Goal: Task Accomplishment & Management: Manage account settings

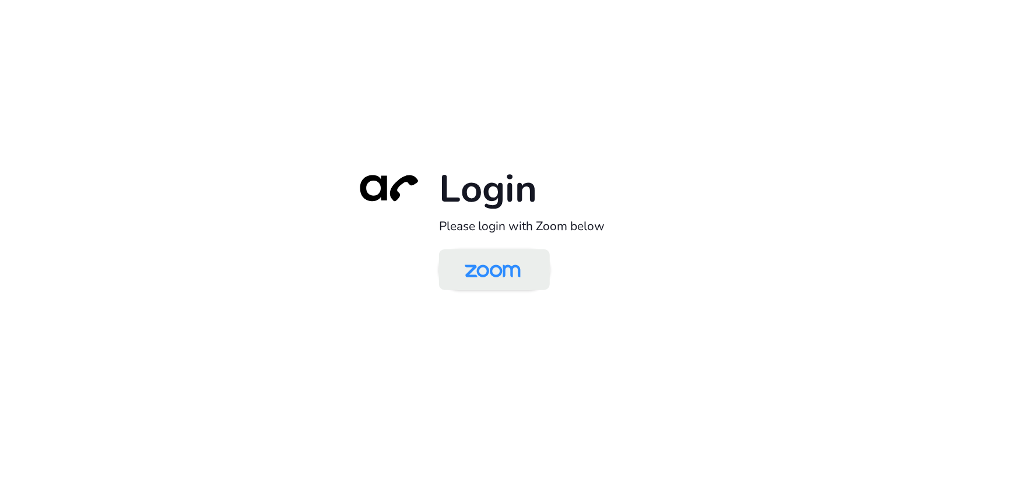
click at [488, 262] on img at bounding box center [492, 271] width 80 height 38
click at [483, 266] on img at bounding box center [492, 271] width 80 height 38
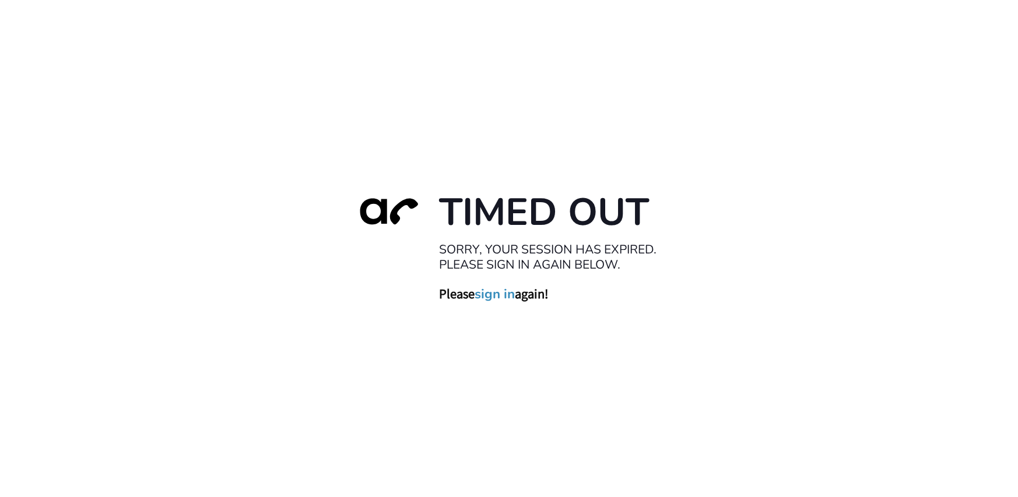
click at [483, 294] on link "sign in" at bounding box center [494, 294] width 40 height 16
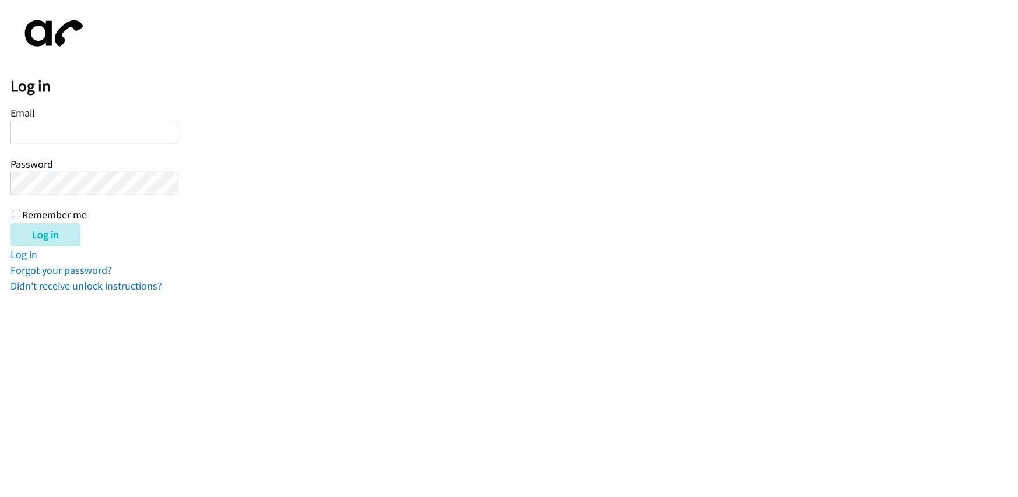
click at [97, 122] on input "Email" at bounding box center [94, 133] width 168 height 24
click at [286, 202] on form "Email Password Remember me Log in" at bounding box center [513, 175] width 1007 height 143
drag, startPoint x: 77, startPoint y: 146, endPoint x: 72, endPoint y: 142, distance: 6.2
click at [76, 145] on div "Email Password Remember me" at bounding box center [94, 163] width 168 height 119
drag, startPoint x: 66, startPoint y: 136, endPoint x: 78, endPoint y: 138, distance: 11.8
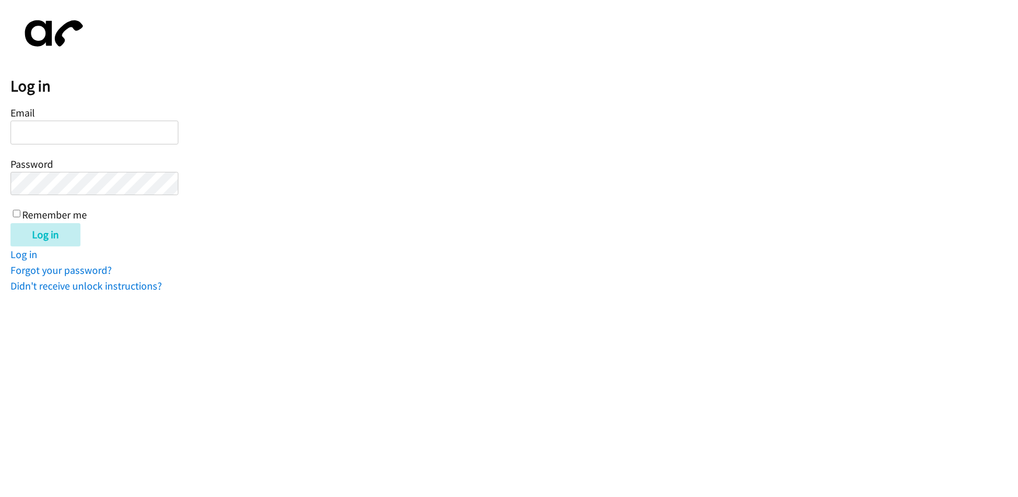
click at [66, 136] on input "Email" at bounding box center [94, 133] width 168 height 24
type input "[EMAIL_ADDRESS][PERSON_NAME][DOMAIN_NAME]"
click at [10, 223] on input "Log in" at bounding box center [45, 234] width 70 height 23
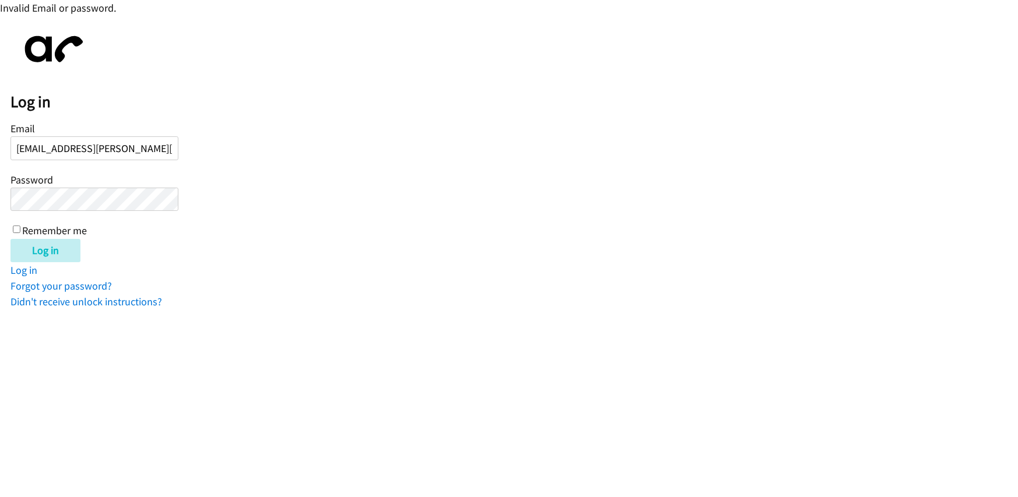
click at [10, 239] on input "Log in" at bounding box center [45, 250] width 70 height 23
click at [17, 227] on input "Remember me" at bounding box center [17, 230] width 8 height 8
checkbox input "true"
click at [10, 239] on input "Log in" at bounding box center [45, 250] width 70 height 23
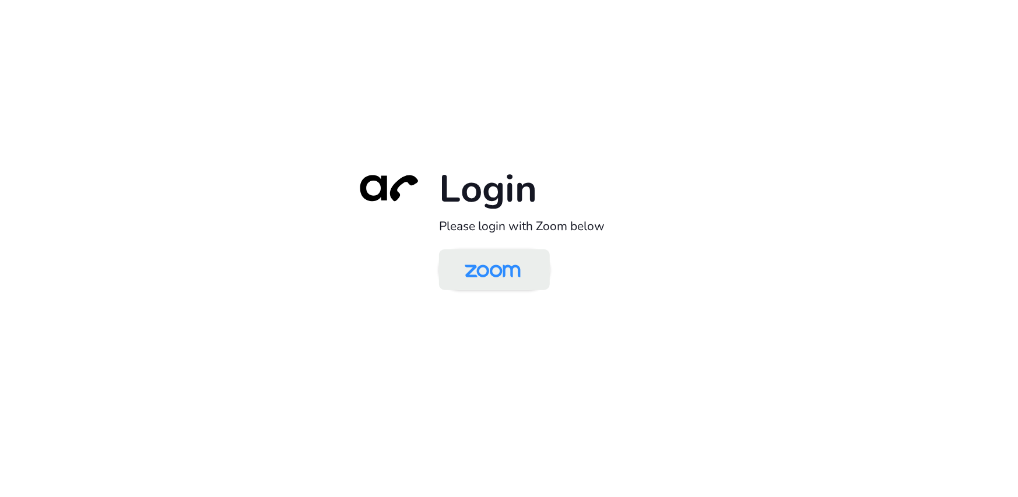
click at [494, 274] on img at bounding box center [492, 271] width 80 height 38
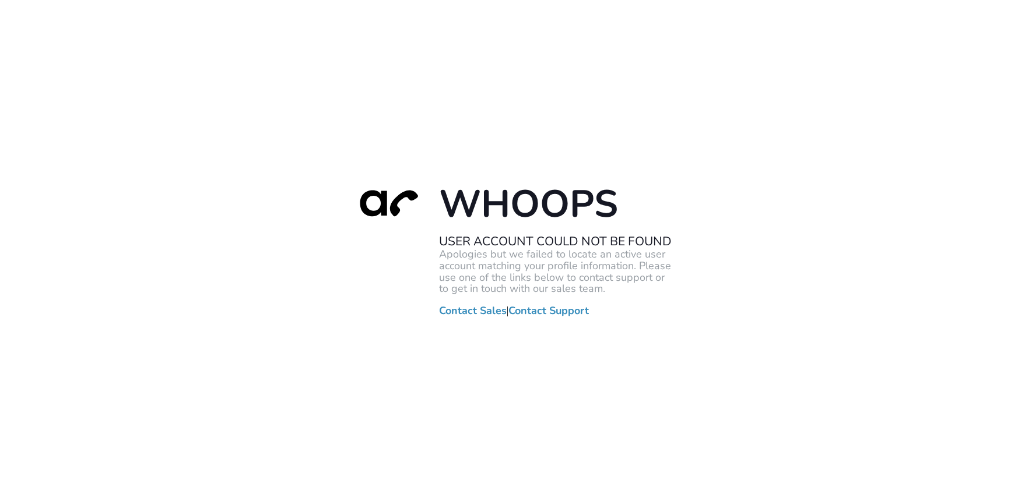
click at [281, 254] on div "Whoops User Account Could Not Be Found Apologies but we failed to locate an act…" at bounding box center [509, 248] width 1018 height 497
